Goal: Navigation & Orientation: Understand site structure

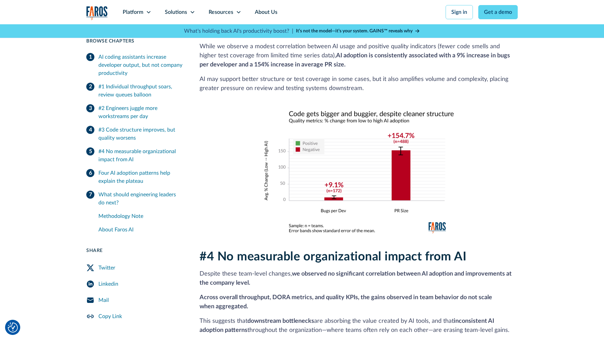
scroll to position [466, 0]
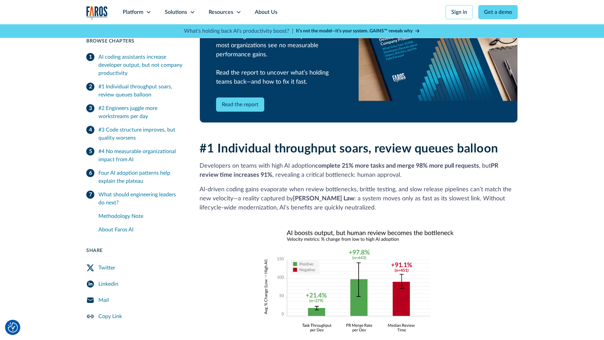
click at [99, 13] on img "home" at bounding box center [97, 13] width 22 height 14
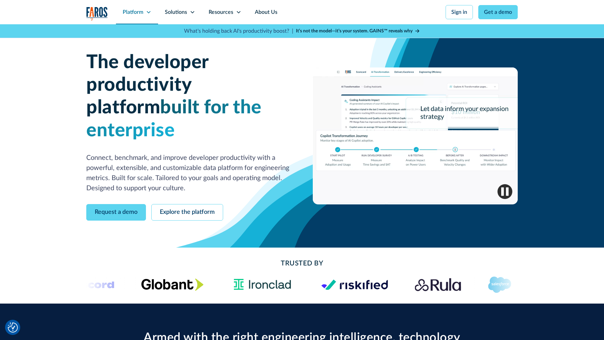
click at [140, 14] on div "Platform" at bounding box center [133, 12] width 21 height 8
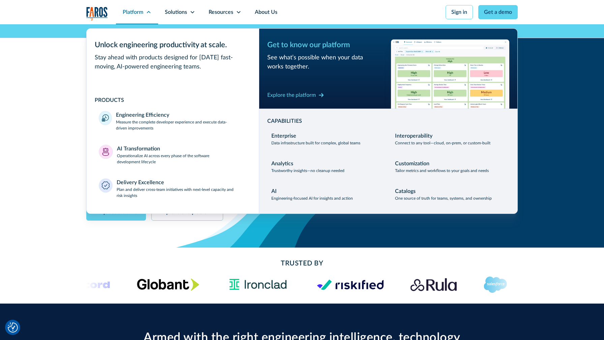
click at [148, 13] on icon at bounding box center [148, 11] width 5 height 5
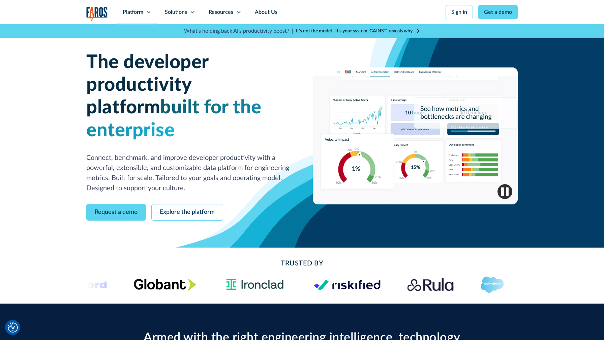
click at [148, 13] on icon at bounding box center [149, 12] width 4 height 2
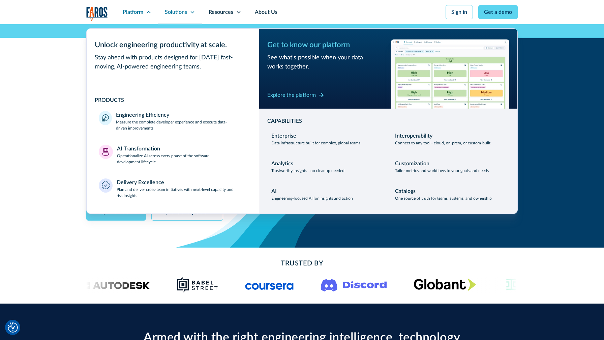
click at [172, 10] on div "Solutions" at bounding box center [176, 12] width 22 height 8
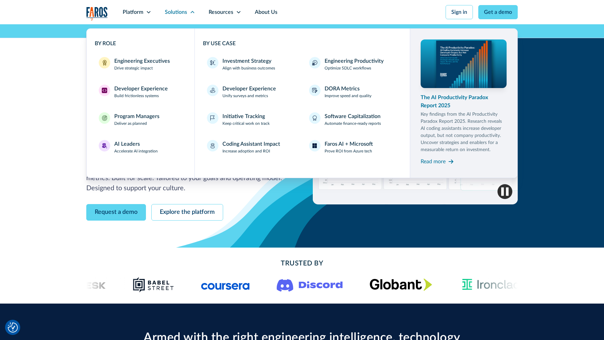
click at [448, 81] on img at bounding box center [463, 63] width 90 height 51
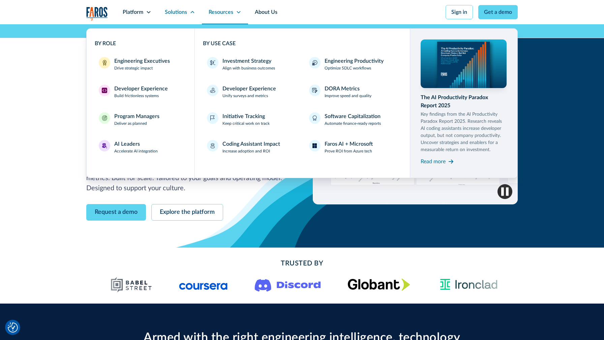
click at [223, 9] on div "Resources" at bounding box center [221, 12] width 25 height 8
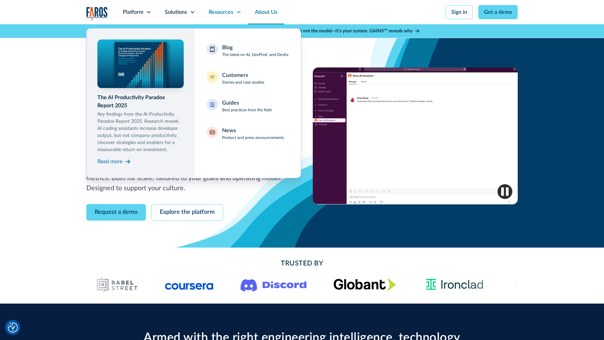
click at [260, 9] on link "About Us" at bounding box center [266, 12] width 36 height 24
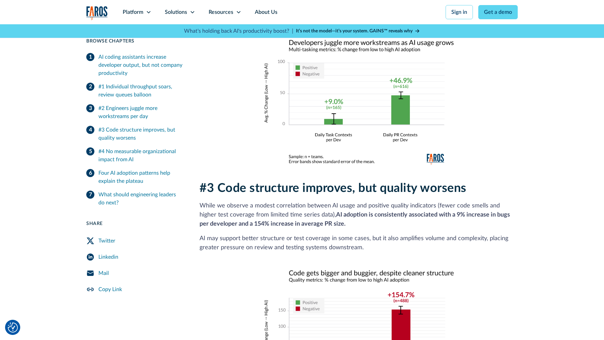
scroll to position [941, 0]
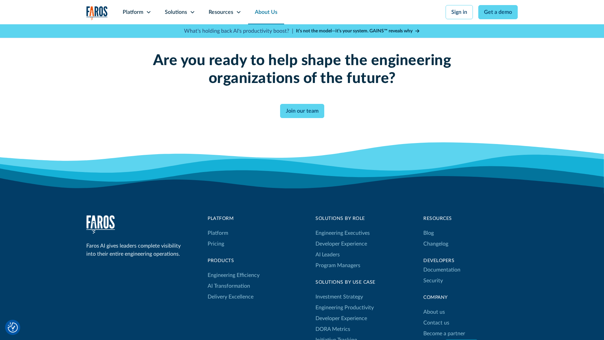
scroll to position [1615, 0]
